Goal: Task Accomplishment & Management: Complete application form

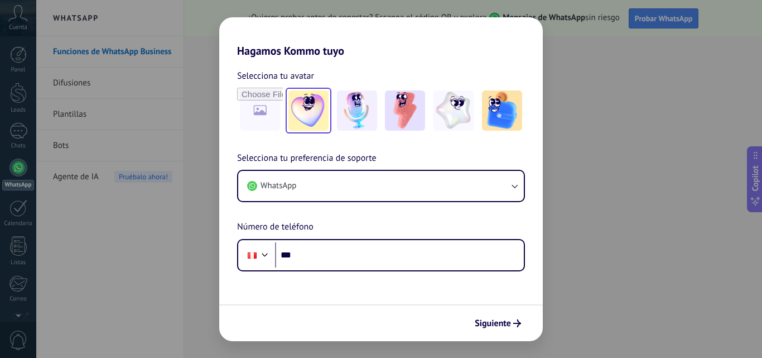
click at [324, 121] on img at bounding box center [308, 110] width 40 height 40
click at [439, 122] on img at bounding box center [454, 110] width 40 height 40
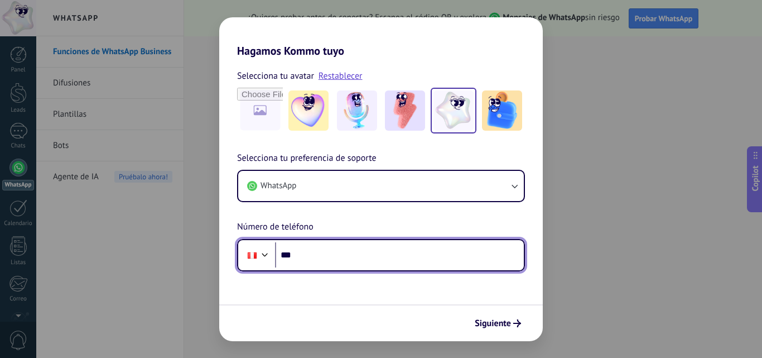
click at [344, 257] on input "***" at bounding box center [399, 255] width 249 height 26
click at [446, 252] on input "***" at bounding box center [399, 255] width 249 height 26
type input "**********"
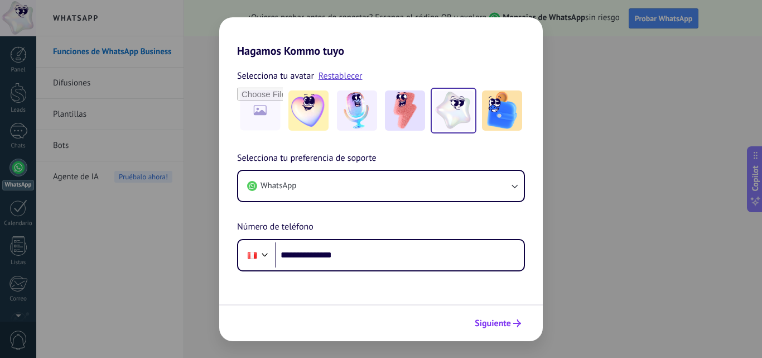
click at [493, 324] on span "Siguiente" at bounding box center [493, 323] width 36 height 8
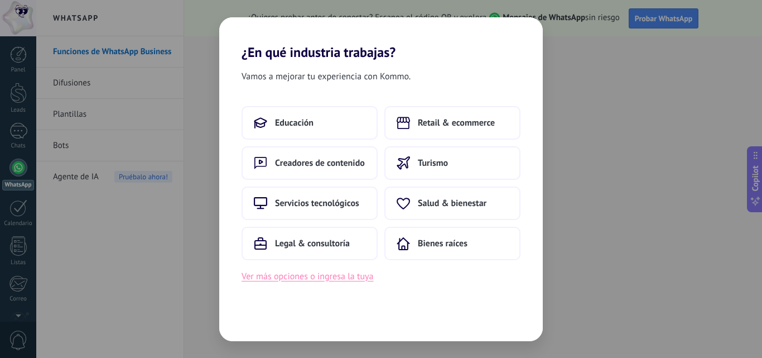
click at [351, 281] on button "Ver más opciones o ingresa la tuya" at bounding box center [308, 276] width 132 height 15
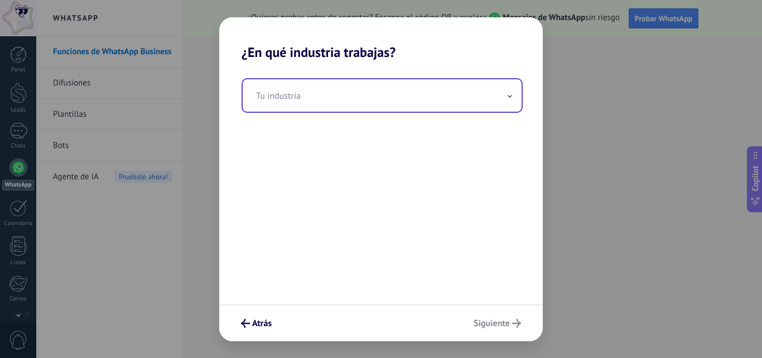
click at [446, 105] on input "text" at bounding box center [382, 95] width 279 height 32
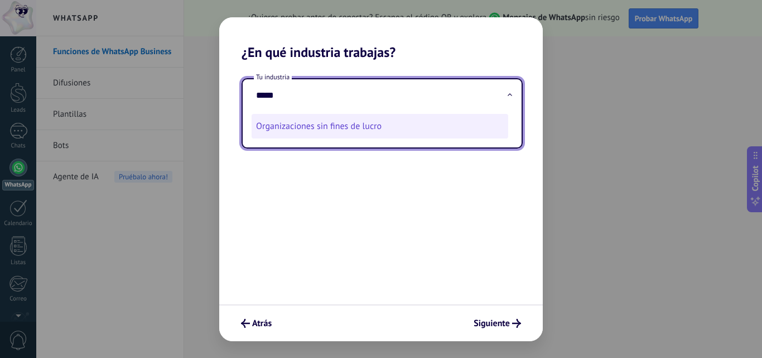
click at [437, 124] on li "Organizaciones sin fines de lucro" at bounding box center [380, 126] width 257 height 25
type input "**********"
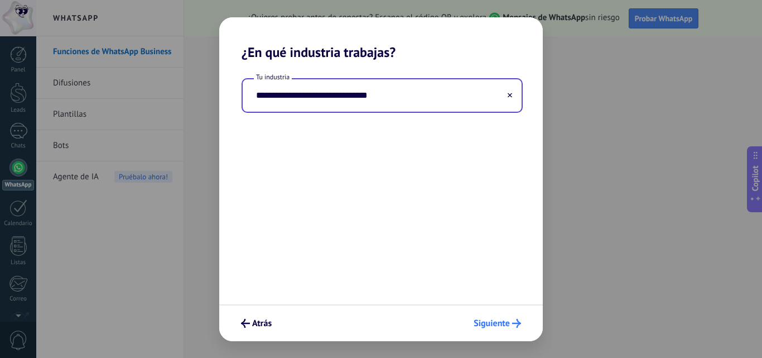
click at [517, 327] on use "submit" at bounding box center [516, 323] width 9 height 9
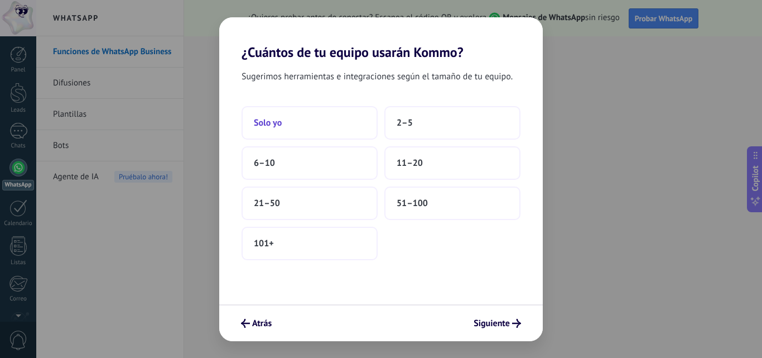
click at [290, 122] on button "Solo yo" at bounding box center [310, 122] width 136 height 33
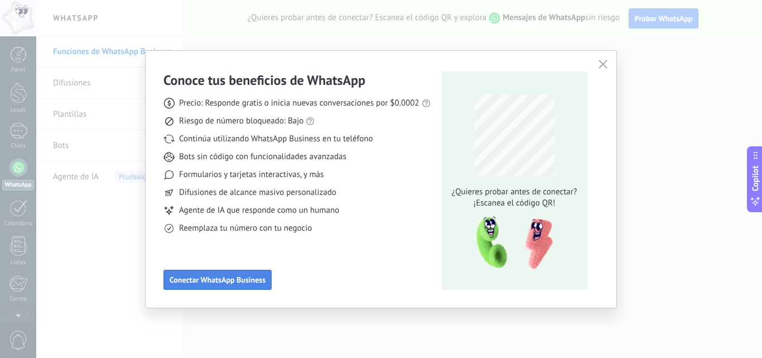
click at [254, 280] on span "Conectar WhatsApp Business" at bounding box center [218, 280] width 96 height 8
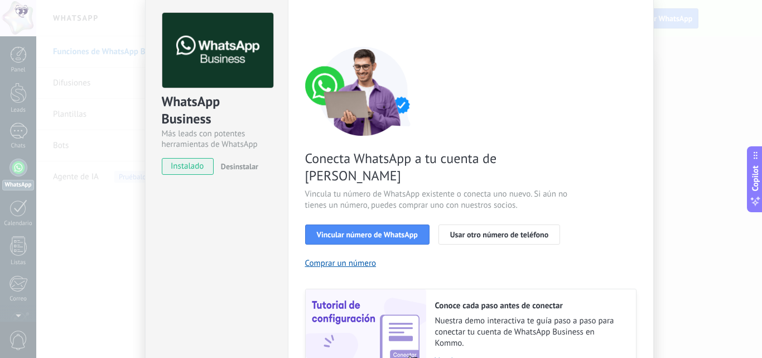
scroll to position [56, 0]
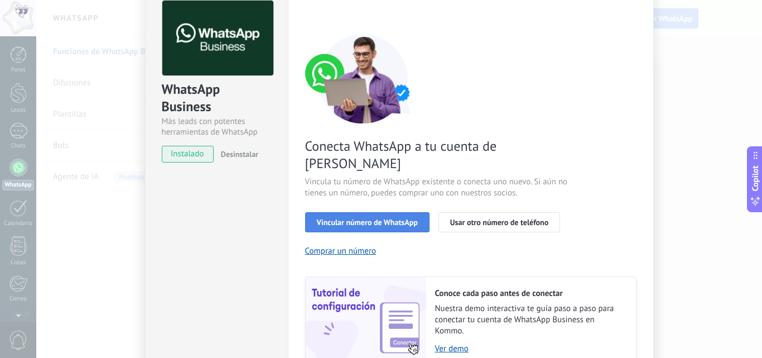
click at [392, 218] on span "Vincular número de WhatsApp" at bounding box center [367, 222] width 101 height 8
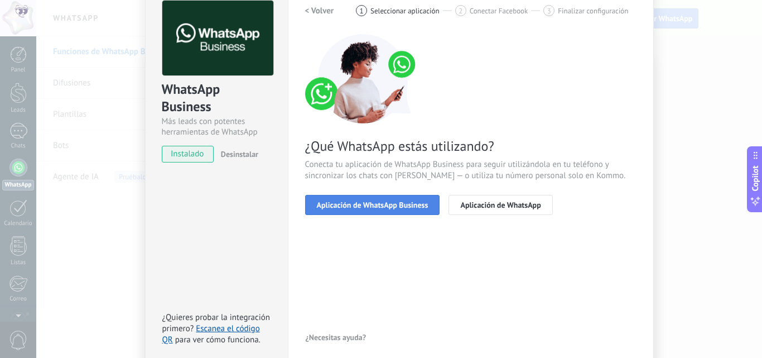
click at [388, 208] on span "Aplicación de WhatsApp Business" at bounding box center [373, 205] width 112 height 8
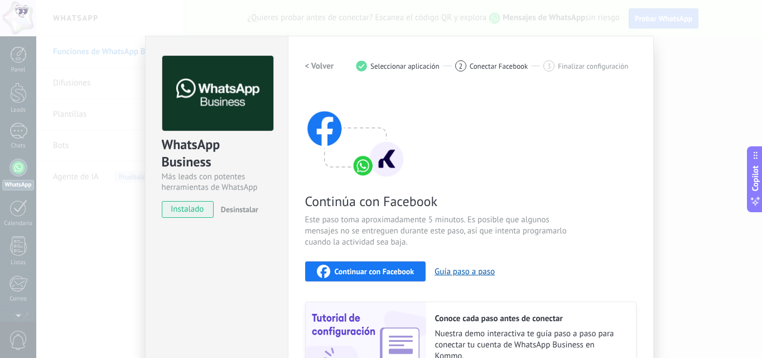
scroll to position [0, 0]
click at [199, 209] on span "instalado" at bounding box center [187, 209] width 51 height 17
click at [195, 208] on span "instalado" at bounding box center [187, 209] width 51 height 17
click at [326, 59] on button "< Volver" at bounding box center [319, 66] width 29 height 20
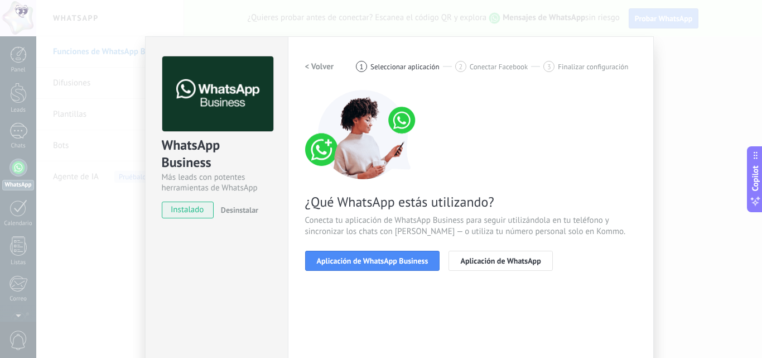
click at [326, 59] on button "< Volver" at bounding box center [319, 66] width 29 height 20
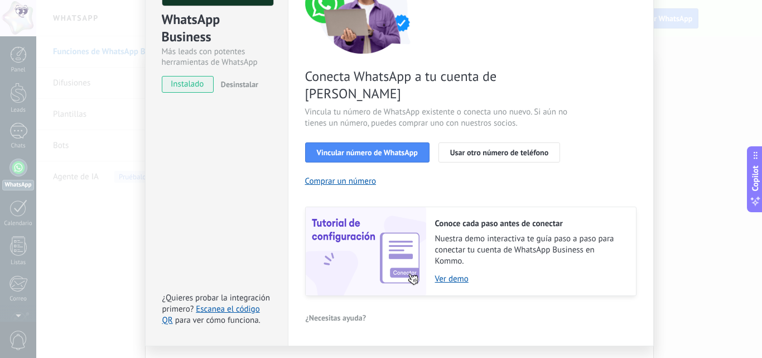
scroll to position [138, 0]
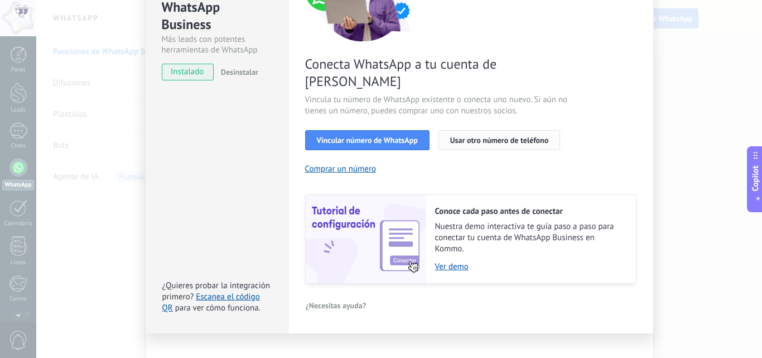
click at [476, 136] on span "Usar otro número de teléfono" at bounding box center [499, 140] width 98 height 8
